Goal: Transaction & Acquisition: Purchase product/service

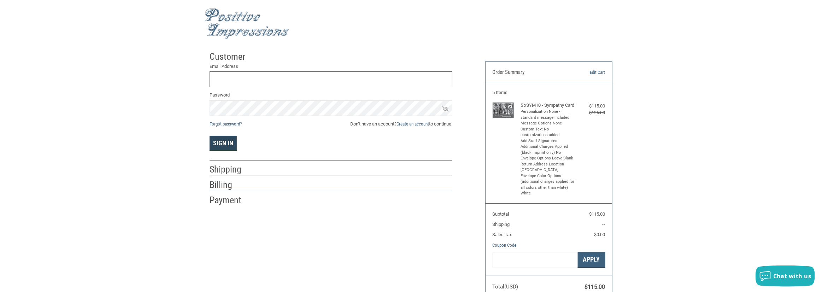
type input "[EMAIL_ADDRESS][DOMAIN_NAME]"
click at [226, 145] on button "Sign In" at bounding box center [223, 144] width 27 height 16
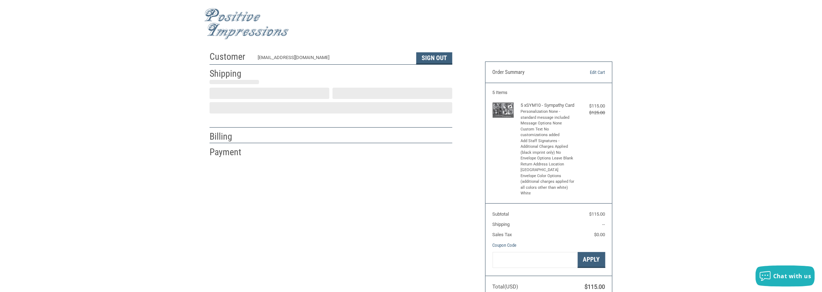
scroll to position [6, 0]
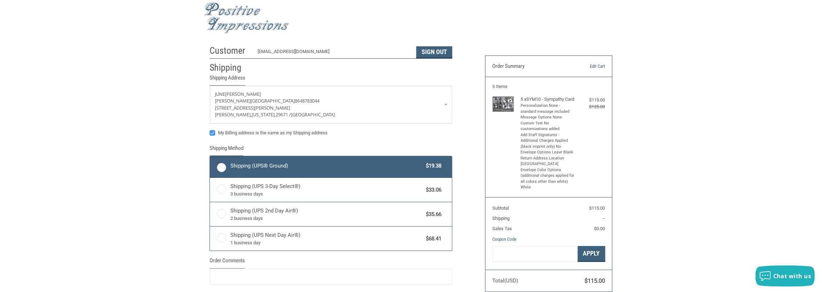
radio input "true"
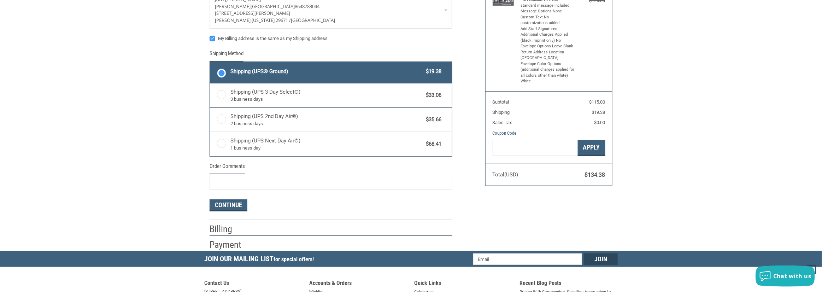
scroll to position [147, 0]
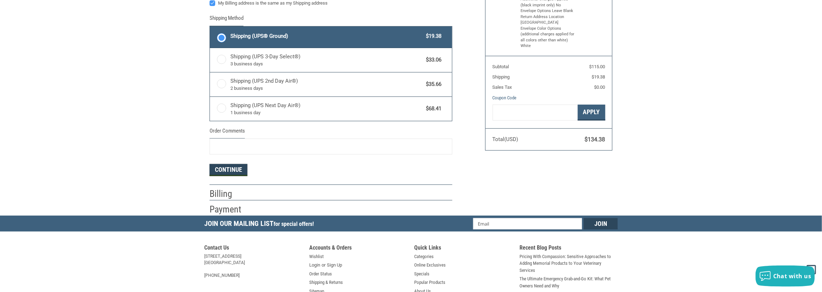
click at [219, 169] on button "Continue" at bounding box center [229, 170] width 38 height 12
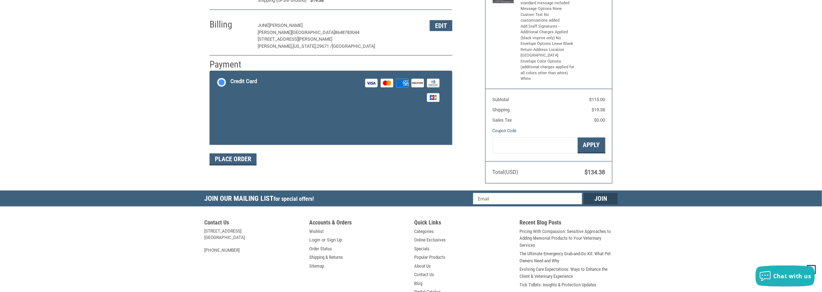
scroll to position [111, 0]
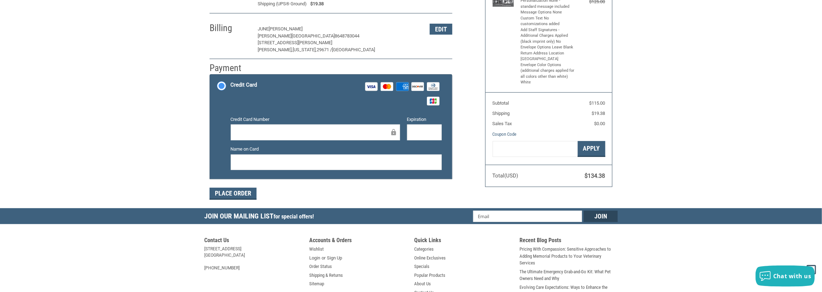
click at [222, 88] on label "Credit Card Visa Master Amex Discover Diners Club JCB" at bounding box center [331, 94] width 242 height 38
click at [210, 76] on input "Credit Card Visa Master Amex Discover Diners Club JCB" at bounding box center [210, 75] width 0 height 0
click at [222, 88] on label "Credit Card Visa Master Amex Discover Diners Club JCB" at bounding box center [331, 94] width 242 height 38
click at [210, 76] on input "Credit Card Visa Master Amex Discover Diners Club JCB" at bounding box center [210, 75] width 0 height 0
click at [411, 134] on div at bounding box center [424, 132] width 35 height 16
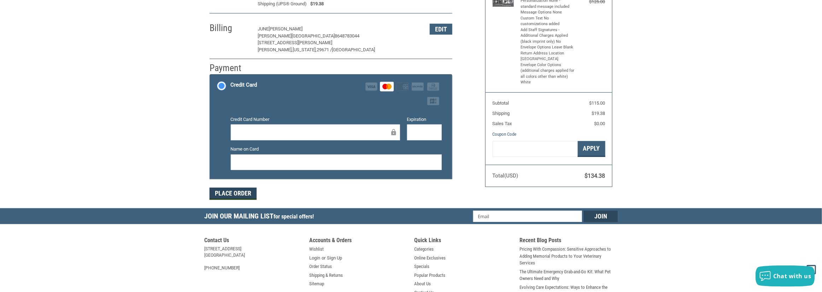
click at [235, 195] on button "Place Order" at bounding box center [233, 194] width 47 height 12
